Goal: Find specific page/section: Find specific page/section

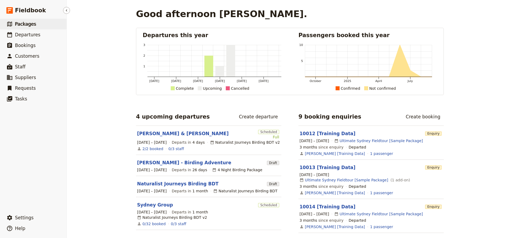
click at [23, 25] on span "Packages" at bounding box center [25, 23] width 21 height 5
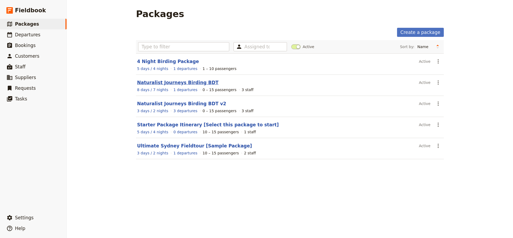
click at [180, 82] on link "Naturalist Journeys Birding BDT" at bounding box center [177, 82] width 81 height 5
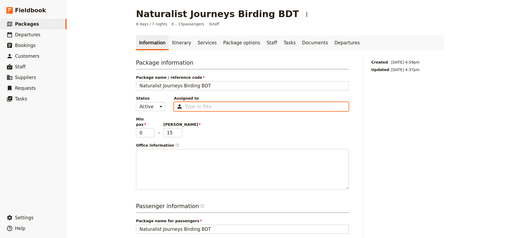
click at [194, 106] on input "Assigned to Type to filter" at bounding box center [198, 106] width 27 height 6
click at [208, 120] on span "[PERSON_NAME][EMAIL_ADDRESS][DOMAIN_NAME]" at bounding box center [249, 119] width 83 height 4
type input "685a781ae99fc7b1406cacf4"
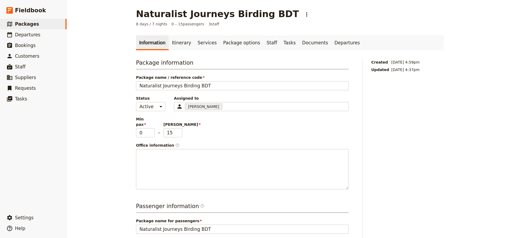
click at [199, 135] on div "Package information Package name / reference code Naturalist Journeys Birding B…" at bounding box center [242, 124] width 213 height 131
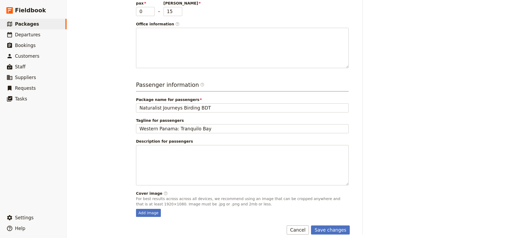
scroll to position [121, 0]
click at [319, 226] on button "Save changes" at bounding box center [330, 230] width 39 height 9
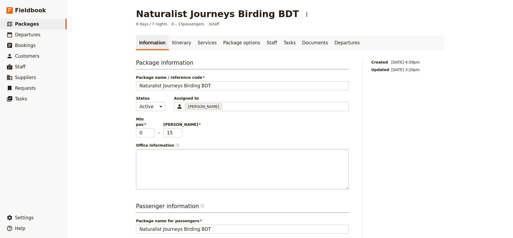
scroll to position [0, 0]
click at [27, 26] on span "Packages" at bounding box center [27, 23] width 24 height 5
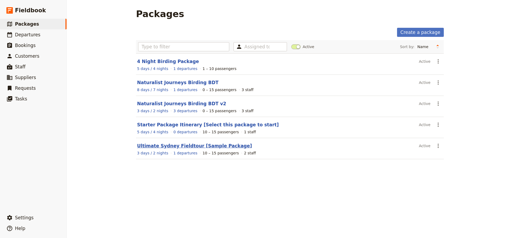
click at [157, 146] on link "Ultimate Sydney Fieldtour [Sample Package]" at bounding box center [194, 145] width 115 height 5
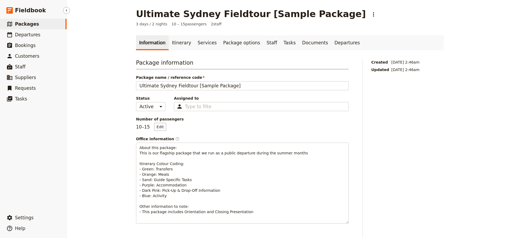
click at [30, 26] on span "Packages" at bounding box center [27, 23] width 24 height 5
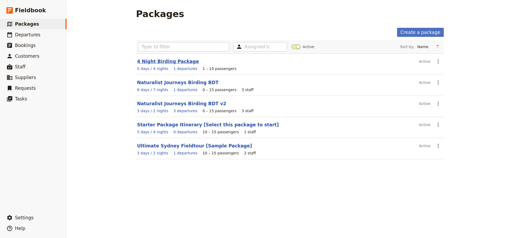
click at [159, 63] on link "4 Night Birding Package" at bounding box center [168, 61] width 62 height 5
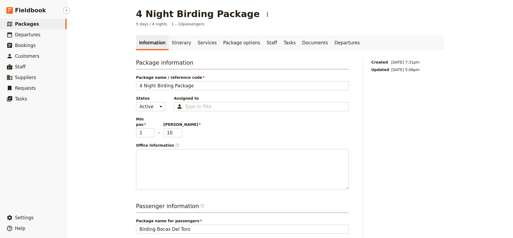
click at [30, 26] on span "Packages" at bounding box center [27, 23] width 24 height 5
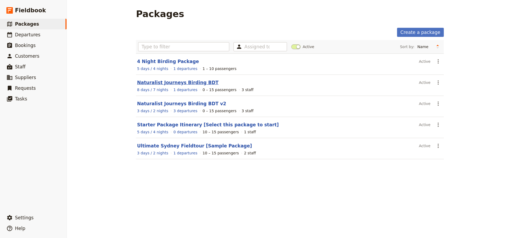
click at [168, 84] on link "Naturalist Journeys Birding BDT" at bounding box center [177, 82] width 81 height 5
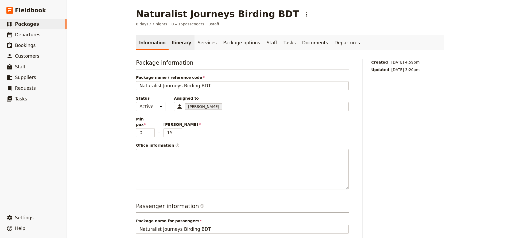
click at [175, 44] on link "Itinerary" at bounding box center [181, 42] width 26 height 15
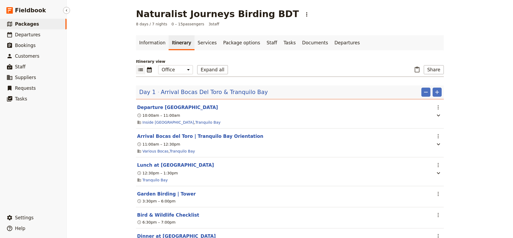
click at [23, 24] on span "Packages" at bounding box center [27, 23] width 24 height 5
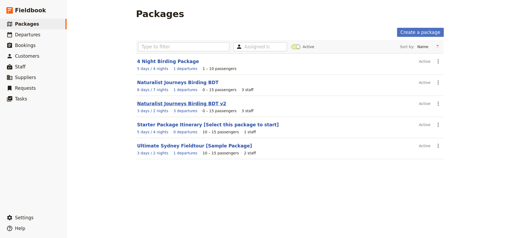
click at [171, 104] on link "Naturalist Journeys Birding BDT v2" at bounding box center [181, 103] width 89 height 5
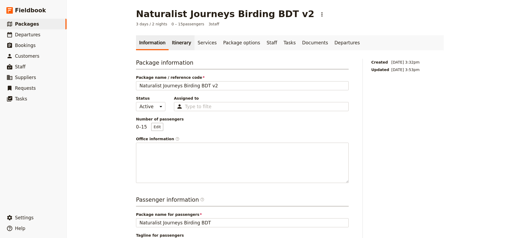
click at [179, 44] on link "Itinerary" at bounding box center [181, 42] width 26 height 15
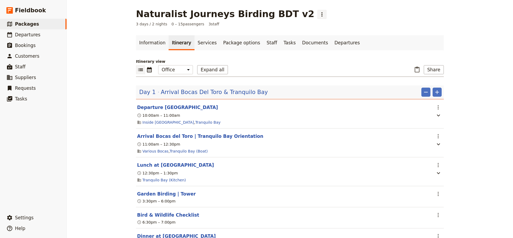
click at [319, 16] on icon "Actions" at bounding box center [322, 14] width 6 height 6
click at [293, 42] on span "Delete package..." at bounding box center [301, 40] width 33 height 5
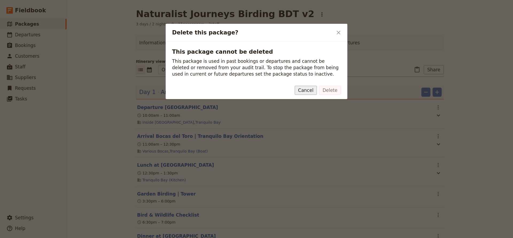
click at [309, 91] on button "Cancel" at bounding box center [305, 90] width 22 height 9
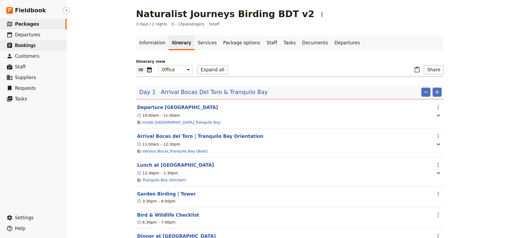
click at [26, 48] on span "Bookings" at bounding box center [25, 45] width 21 height 6
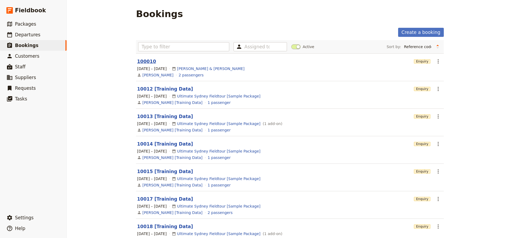
click at [141, 60] on link "100010" at bounding box center [146, 61] width 19 height 5
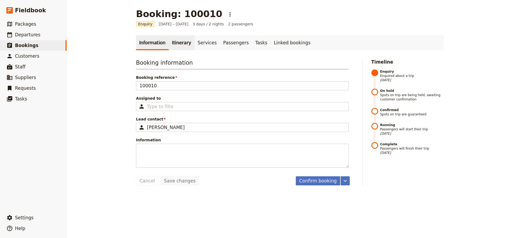
click at [171, 46] on link "Itinerary" at bounding box center [181, 42] width 26 height 15
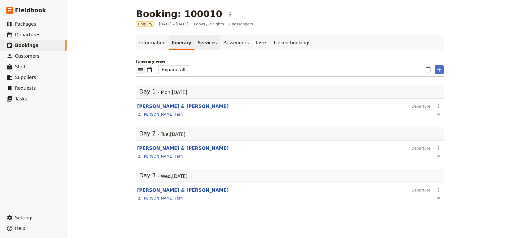
click at [199, 43] on link "Services" at bounding box center [207, 42] width 26 height 15
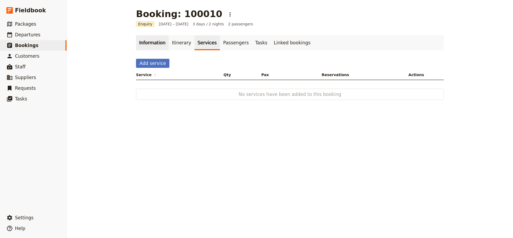
click at [151, 43] on link "Information" at bounding box center [152, 42] width 33 height 15
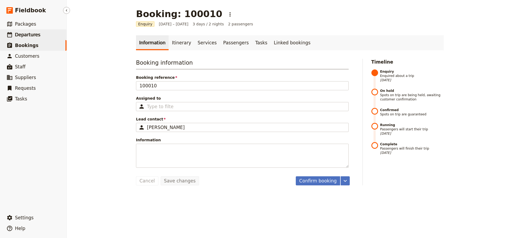
click at [19, 33] on span "Departures" at bounding box center [27, 34] width 25 height 5
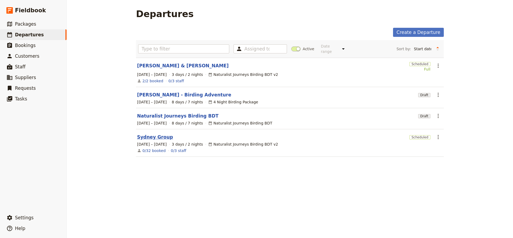
click at [156, 134] on link "Sydney Group" at bounding box center [155, 137] width 36 height 6
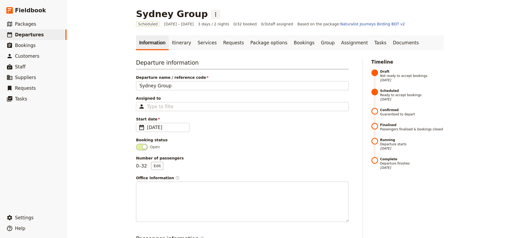
click at [215, 16] on icon "Actions" at bounding box center [215, 14] width 1 height 4
click at [105, 17] on div "Sydney Group ​ Scheduled [DATE] – [DATE] 3 days / 2 nights 0/32 booked 0 / 3 st…" at bounding box center [290, 119] width 446 height 238
click at [33, 25] on span "Packages" at bounding box center [25, 23] width 21 height 5
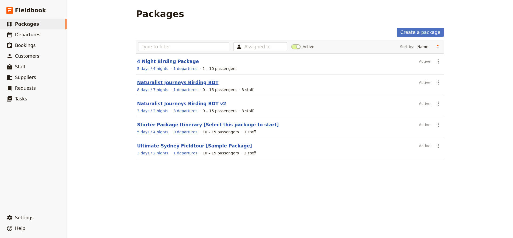
click at [165, 82] on link "Naturalist Journeys Birding BDT" at bounding box center [177, 82] width 81 height 5
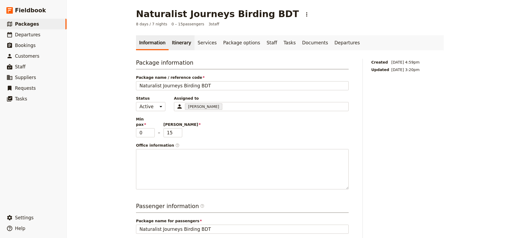
click at [179, 42] on link "Itinerary" at bounding box center [181, 42] width 26 height 15
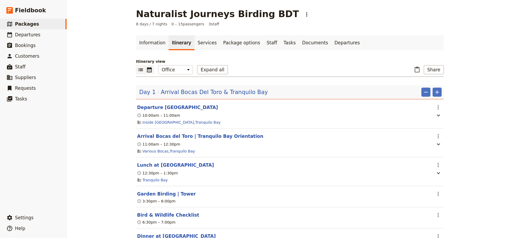
click at [146, 69] on icon "Calendar view" at bounding box center [149, 69] width 6 height 6
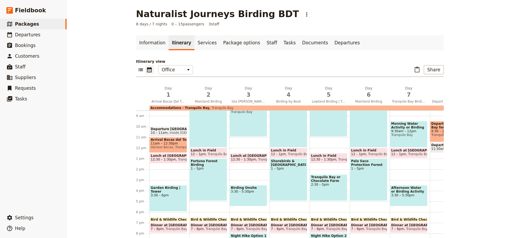
scroll to position [92, 0]
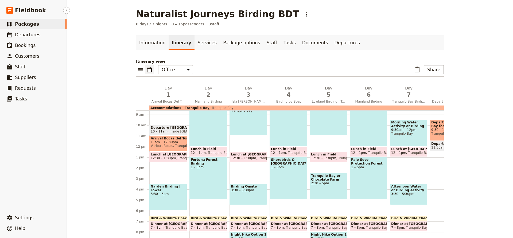
click at [9, 22] on icon at bounding box center [9, 24] width 5 height 5
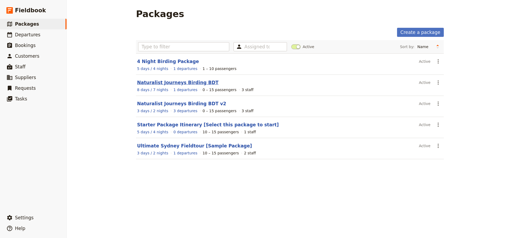
click at [160, 83] on link "Naturalist Journeys Birding BDT" at bounding box center [177, 82] width 81 height 5
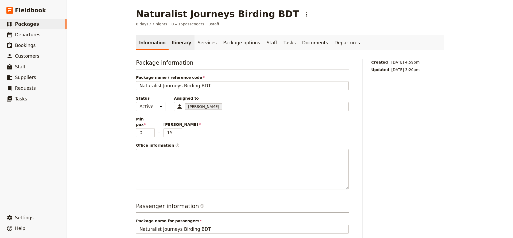
click at [181, 42] on link "Itinerary" at bounding box center [181, 42] width 26 height 15
